Goal: Task Accomplishment & Management: Complete application form

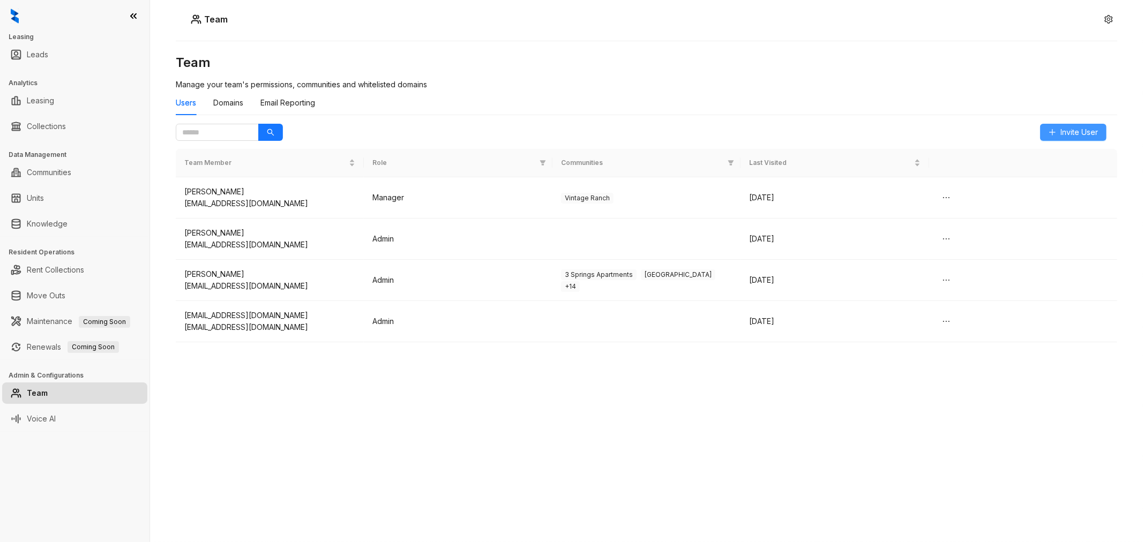
click at [1071, 129] on span "Invite User" at bounding box center [1078, 132] width 37 height 12
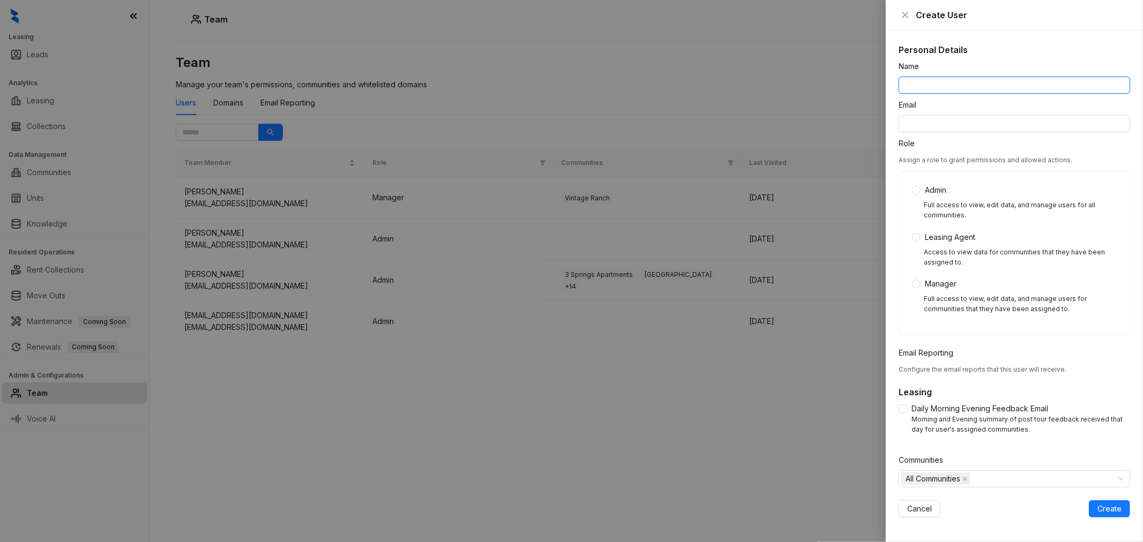
click at [931, 78] on input "Name" at bounding box center [1013, 85] width 231 height 17
click at [954, 86] on input "Name" at bounding box center [1013, 85] width 231 height 17
type input "**********"
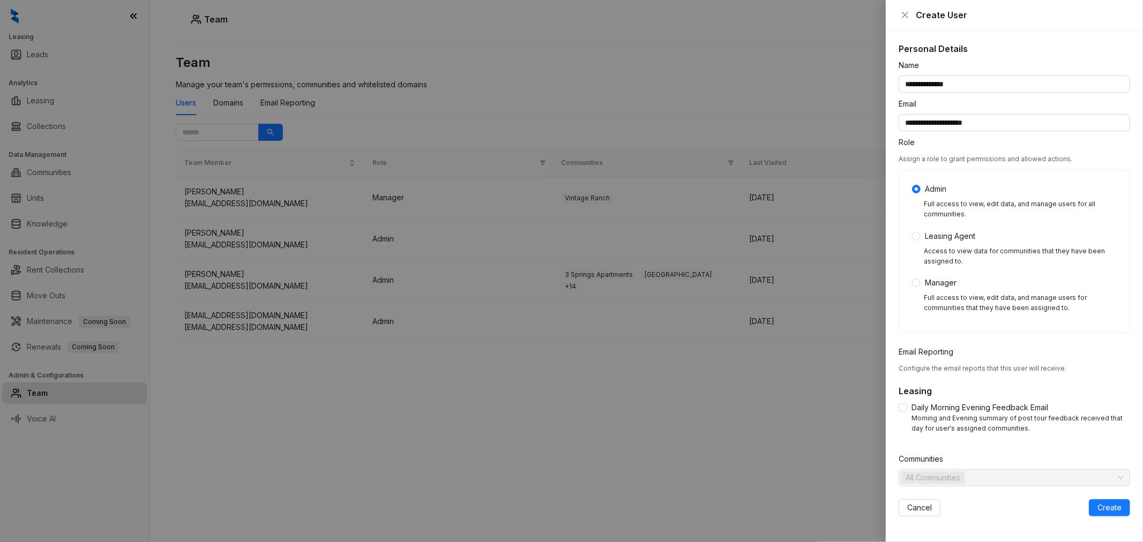
click at [968, 366] on span "Configure the email reports that this user will receive." at bounding box center [982, 368] width 168 height 8
click at [920, 360] on div "Email Reporting" at bounding box center [1013, 354] width 231 height 16
click at [918, 289] on div "Admin Full access to view, edit data, and manage users for all communities. Lea…" at bounding box center [1014, 251] width 205 height 137
click at [916, 274] on div "Admin Full access to view, edit data, and manage users for all communities. Lea…" at bounding box center [1014, 251] width 205 height 137
click at [966, 477] on icon "close" at bounding box center [965, 478] width 4 height 4
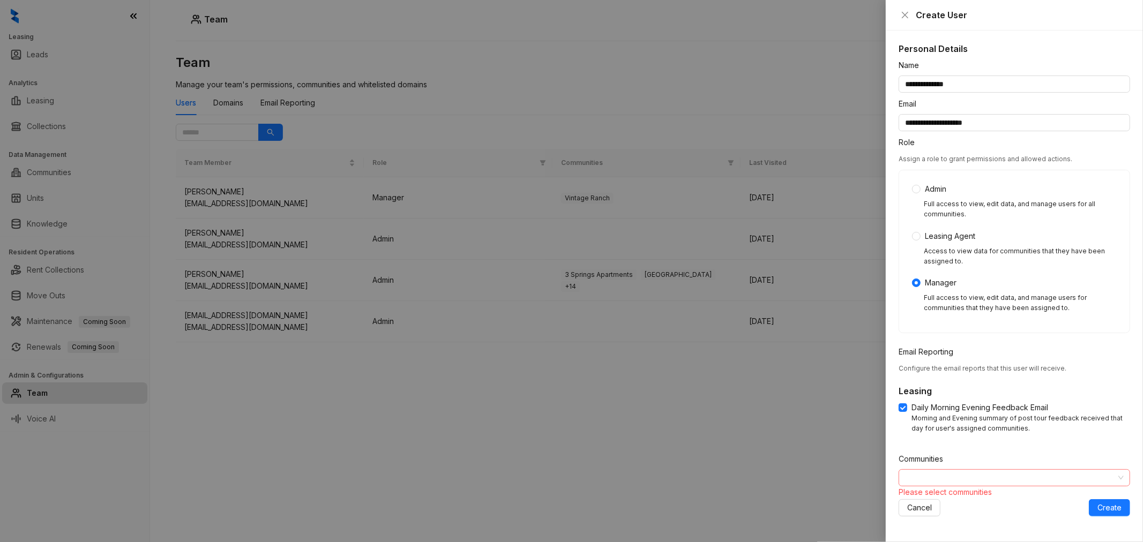
click at [975, 476] on div at bounding box center [1008, 477] width 216 height 15
click at [905, 498] on icon "caret-down" at bounding box center [906, 500] width 5 height 5
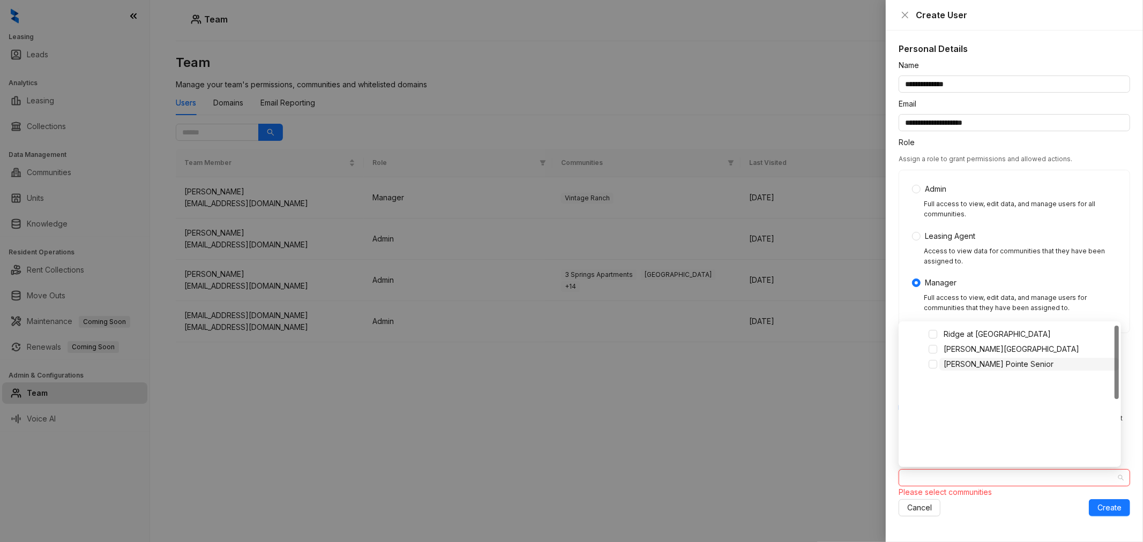
scroll to position [0, 0]
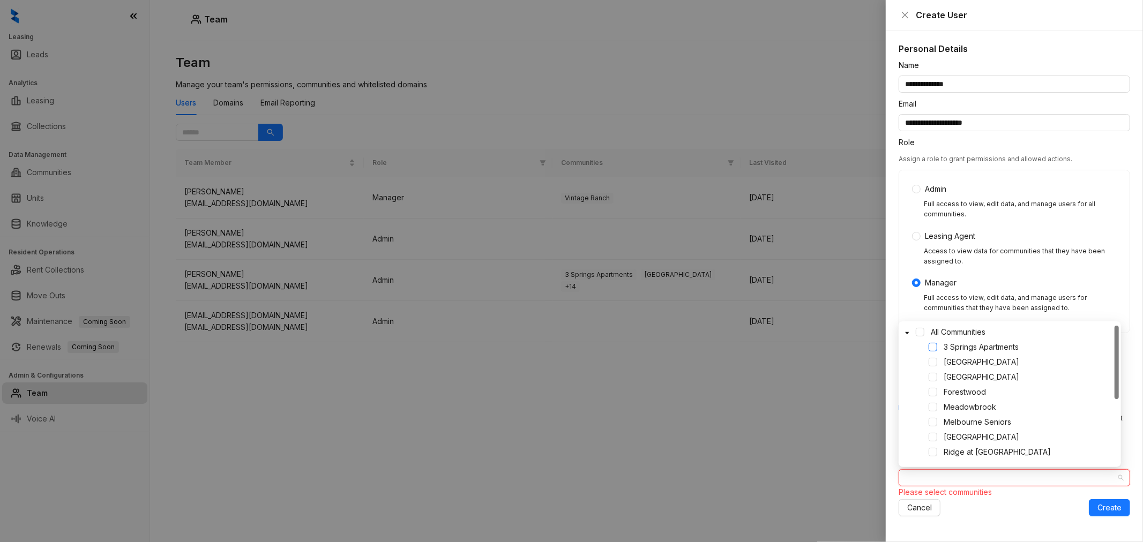
click at [933, 345] on span at bounding box center [932, 347] width 9 height 9
click at [934, 362] on span at bounding box center [932, 362] width 9 height 9
click at [934, 379] on span at bounding box center [932, 377] width 9 height 9
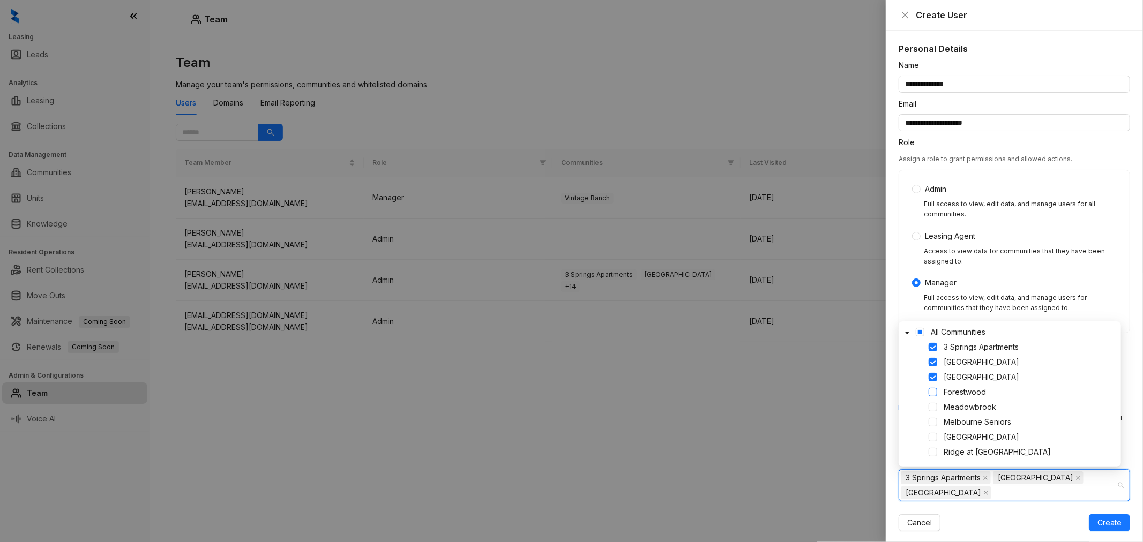
click at [936, 393] on span at bounding box center [932, 392] width 9 height 9
click at [933, 407] on span at bounding box center [932, 407] width 9 height 9
click at [934, 421] on span at bounding box center [932, 422] width 9 height 9
click at [934, 435] on span at bounding box center [932, 437] width 9 height 9
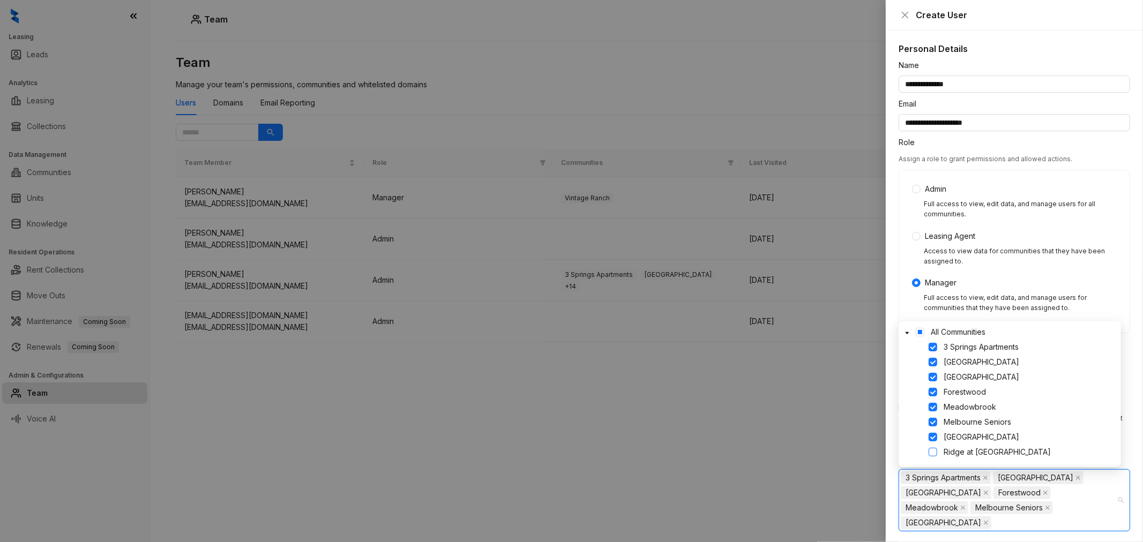
click at [934, 453] on span at bounding box center [932, 452] width 9 height 9
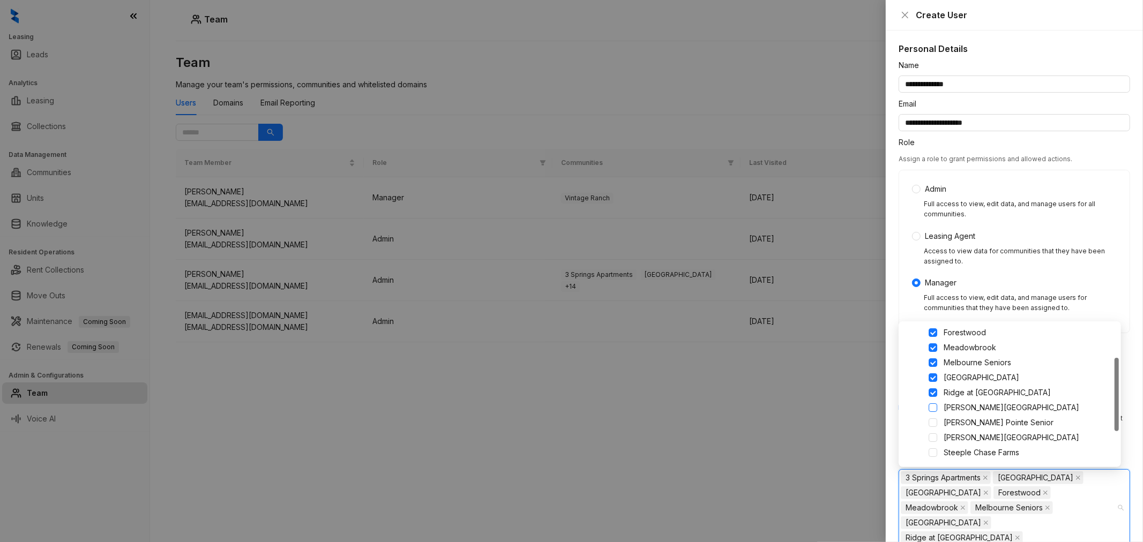
click at [934, 410] on span at bounding box center [932, 407] width 9 height 9
click at [933, 424] on span at bounding box center [932, 422] width 9 height 9
click at [933, 438] on span at bounding box center [932, 437] width 9 height 9
click at [933, 454] on span at bounding box center [932, 452] width 9 height 9
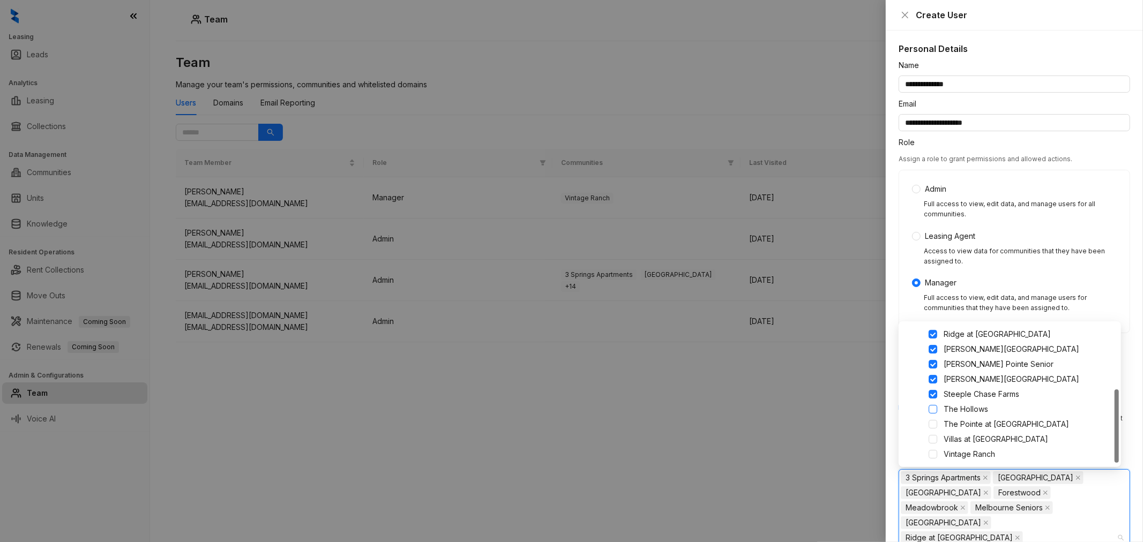
click at [935, 410] on span at bounding box center [932, 409] width 9 height 9
click at [930, 424] on span at bounding box center [932, 424] width 9 height 9
click at [931, 435] on span at bounding box center [932, 439] width 9 height 9
click at [934, 453] on span at bounding box center [932, 454] width 9 height 9
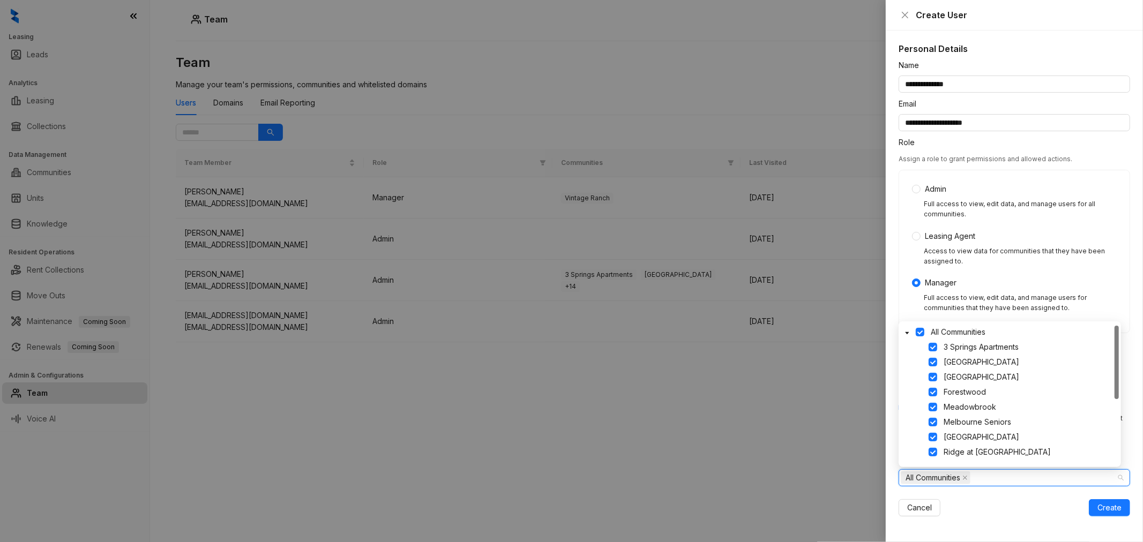
scroll to position [0, 0]
click at [906, 332] on icon "caret-down" at bounding box center [906, 334] width 5 height 5
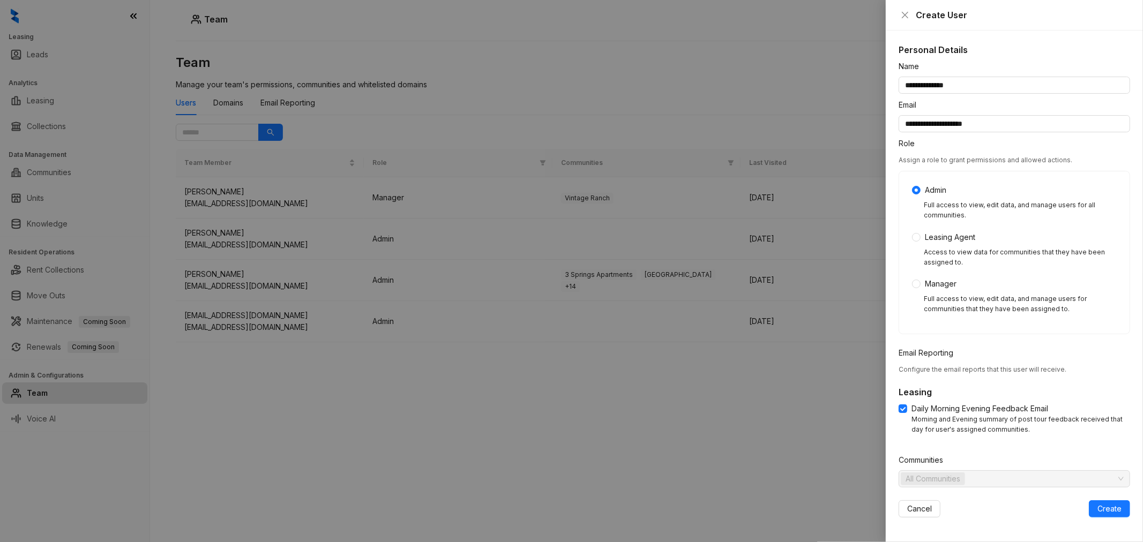
scroll to position [1, 0]
click at [1104, 505] on span "Create" at bounding box center [1109, 508] width 24 height 12
